Goal: Task Accomplishment & Management: Use online tool/utility

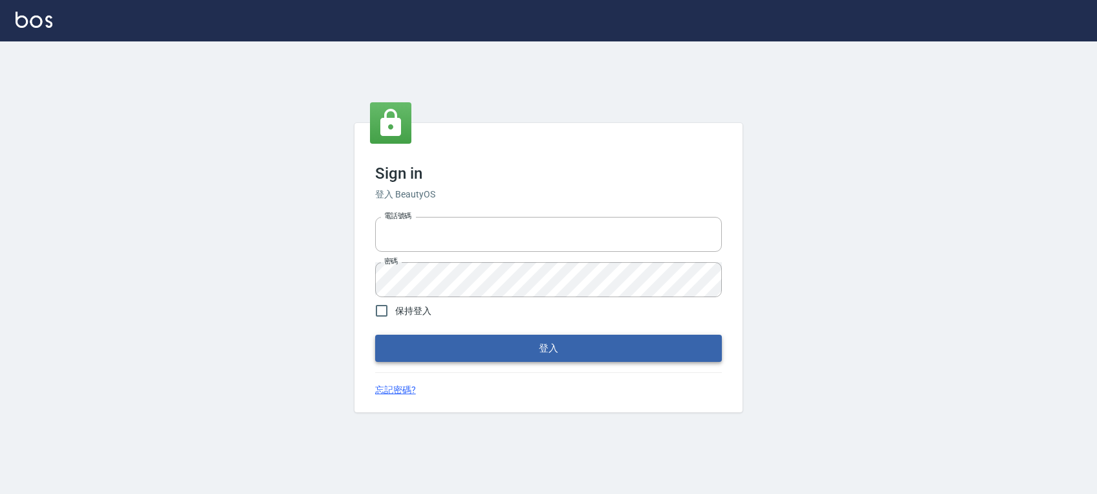
type input "0972392966"
click at [522, 359] on button "登入" at bounding box center [548, 347] width 347 height 27
